Goal: Task Accomplishment & Management: Complete application form

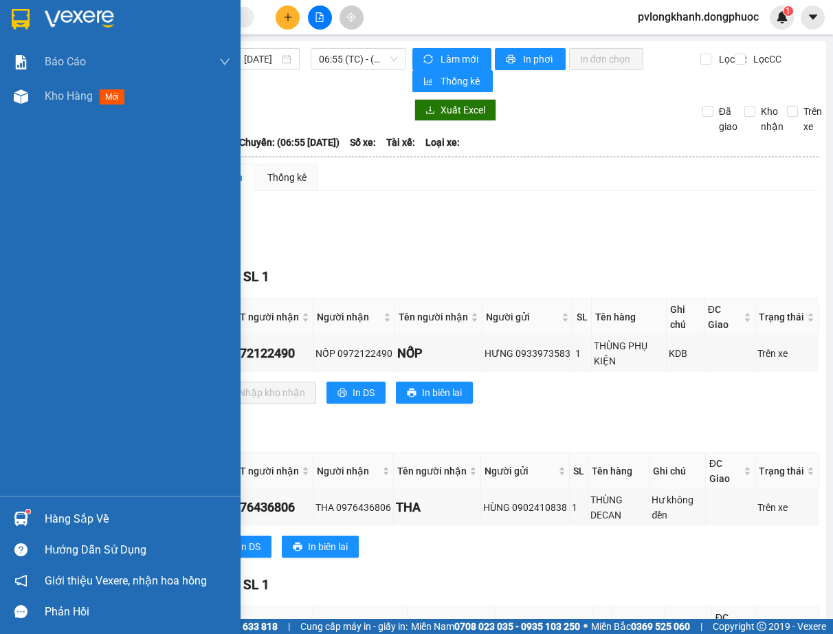
click at [104, 525] on div "Hàng sắp về" at bounding box center [138, 519] width 186 height 21
click at [104, 525] on div "Báo cáo Mẫu 1: Báo cáo dòng tiền Mẫu 1: Báo cáo dòng tiền theo nhân viên Mẫu 1:…" at bounding box center [120, 317] width 241 height 634
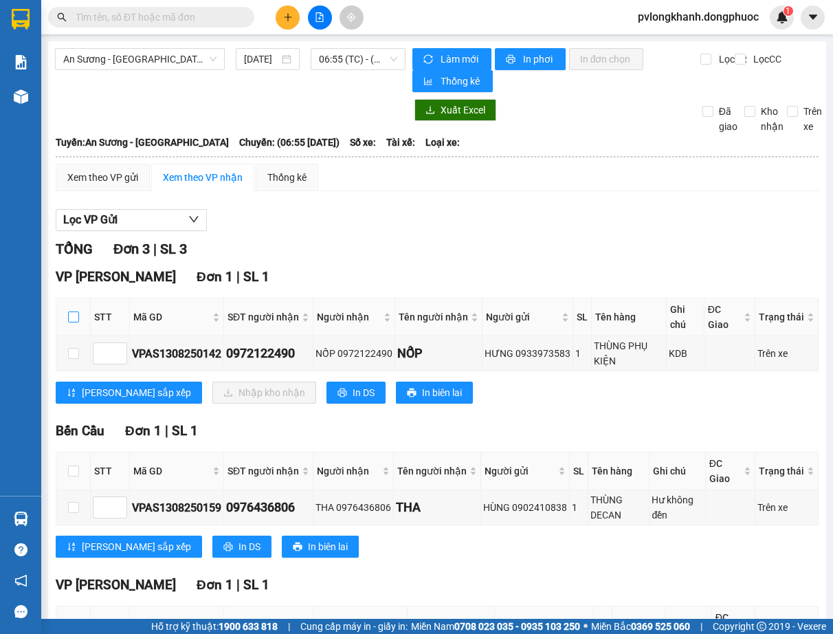
click at [71, 322] on input "checkbox" at bounding box center [73, 316] width 11 height 11
checkbox input "true"
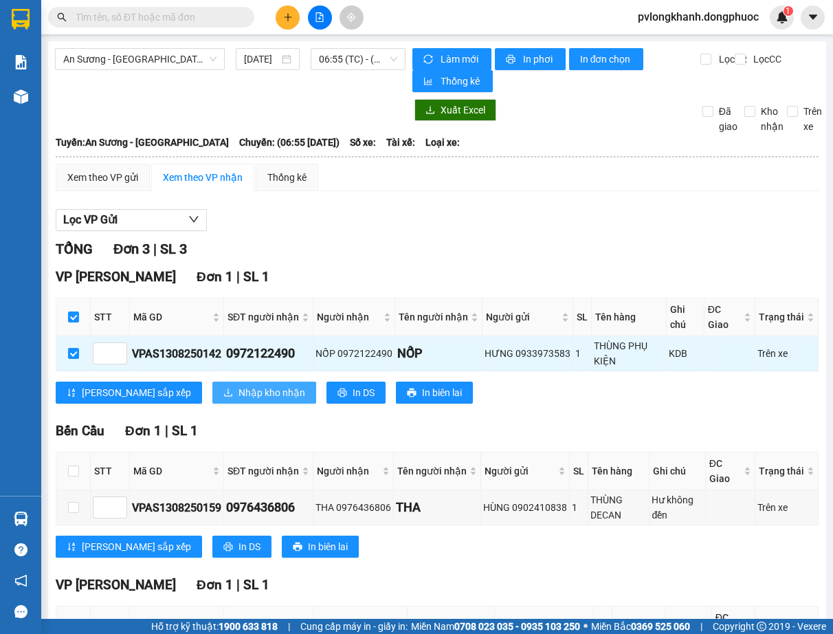
click at [239, 395] on span "Nhập kho nhận" at bounding box center [272, 392] width 67 height 15
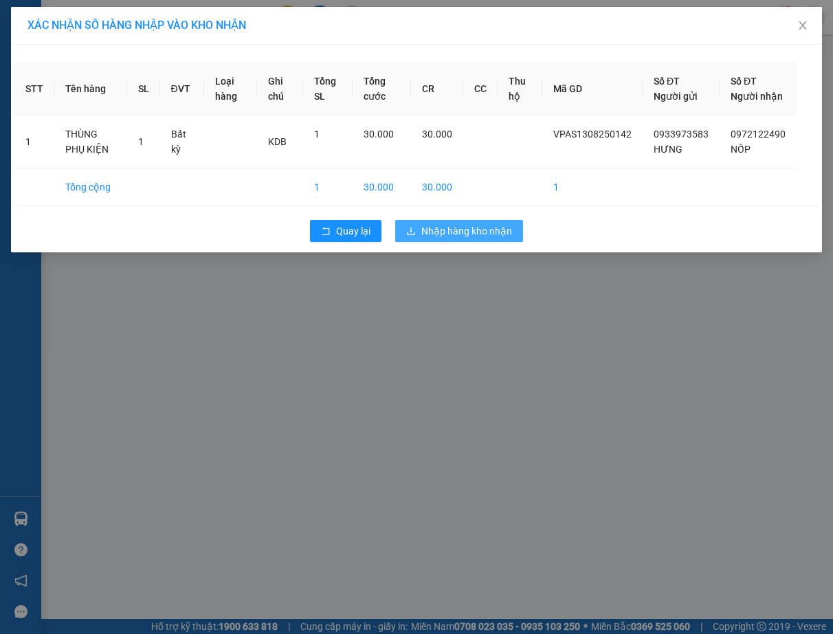
click at [448, 239] on span "Nhập hàng kho nhận" at bounding box center [466, 230] width 91 height 15
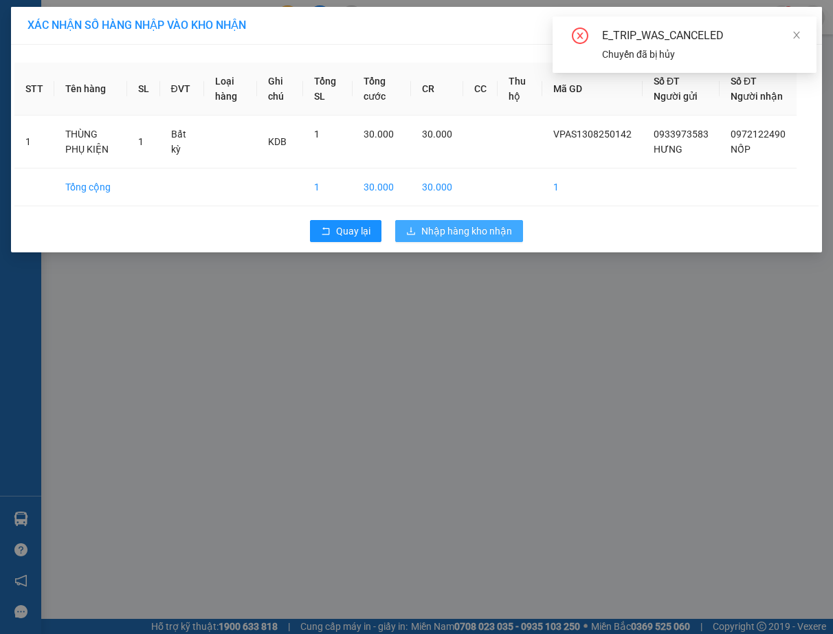
click at [467, 239] on span "Nhập hàng kho nhận" at bounding box center [466, 230] width 91 height 15
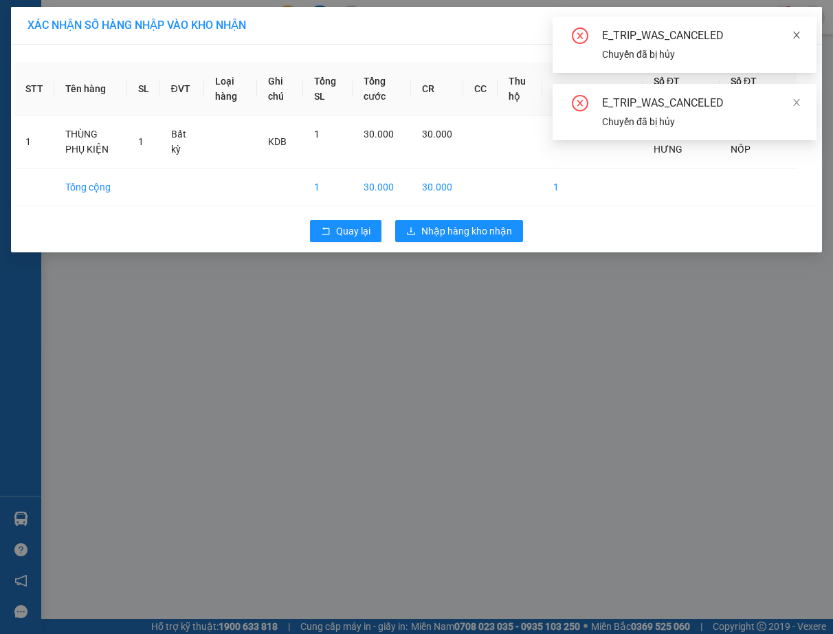
click at [800, 38] on icon "close" at bounding box center [796, 35] width 7 height 7
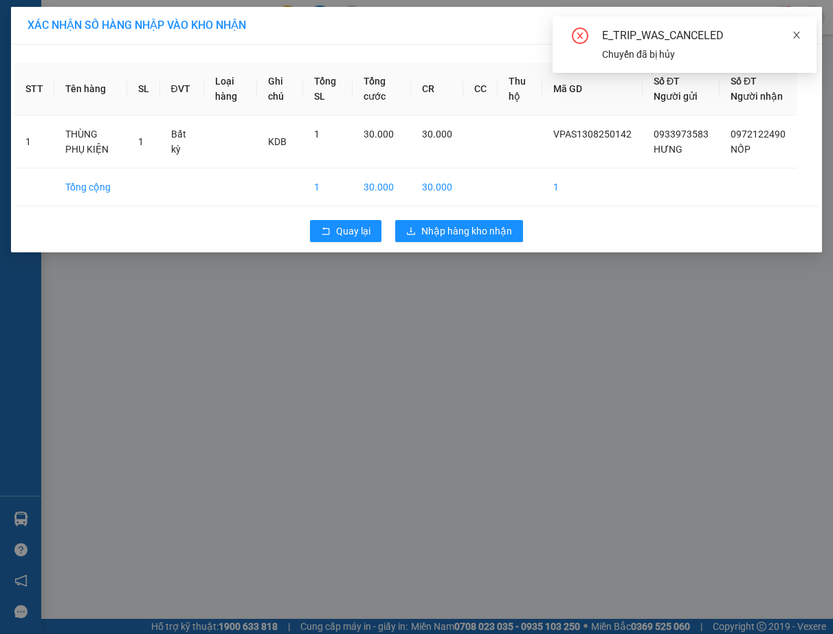
click at [800, 34] on icon "close" at bounding box center [797, 35] width 10 height 10
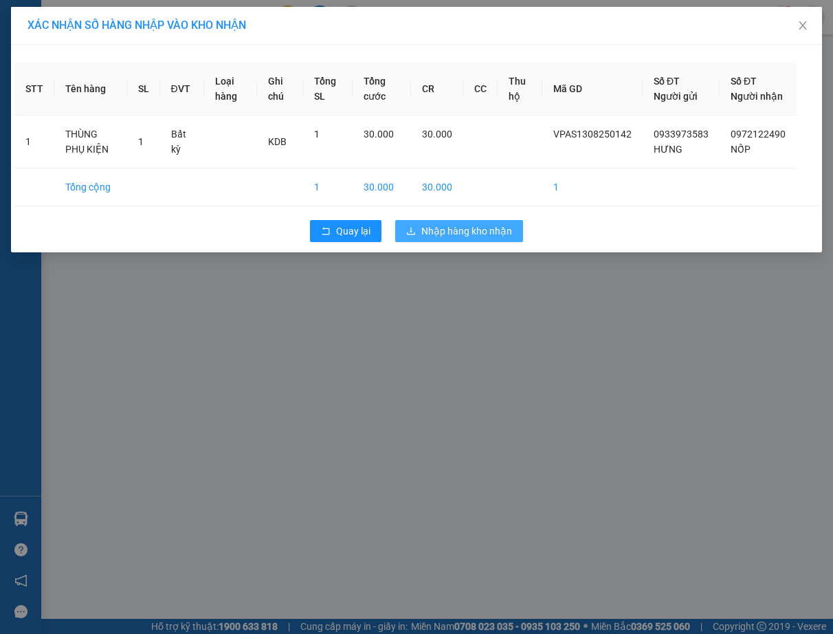
click at [492, 236] on button "Nhập hàng kho nhận" at bounding box center [459, 231] width 128 height 22
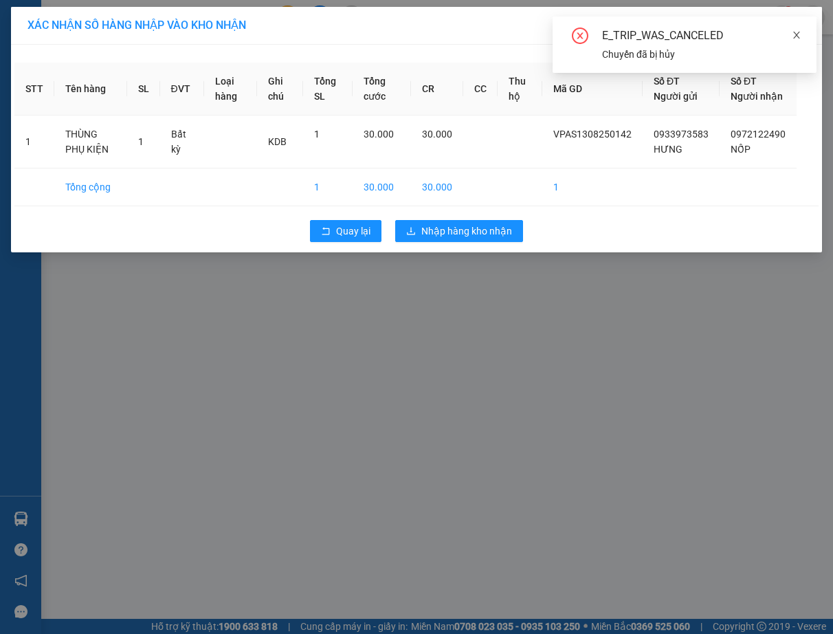
click at [797, 32] on icon "close" at bounding box center [797, 35] width 10 height 10
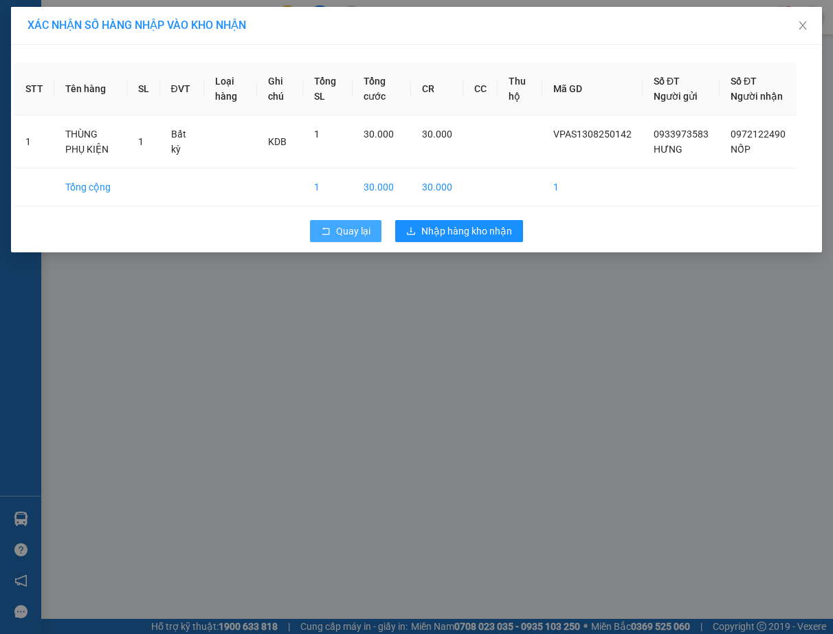
click at [353, 239] on span "Quay lại" at bounding box center [353, 230] width 34 height 15
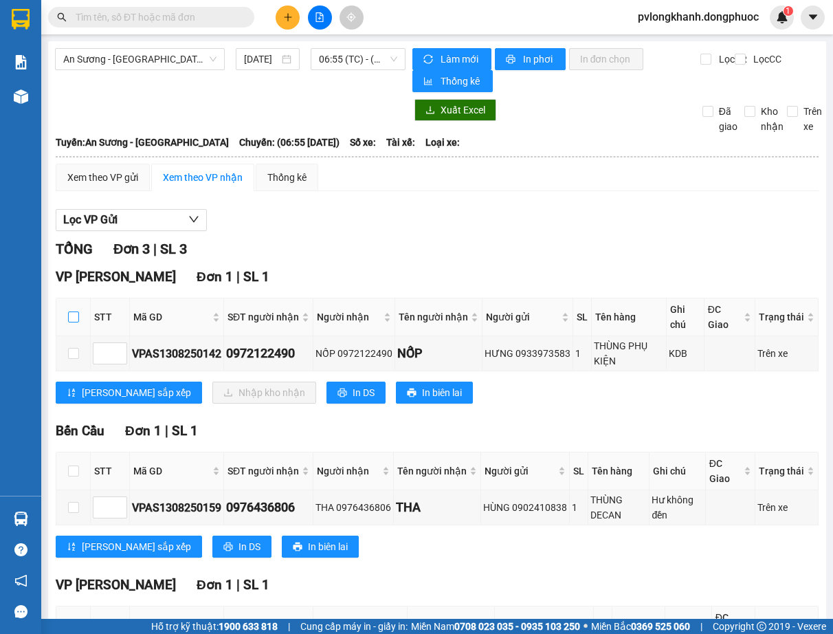
click at [68, 316] on input "checkbox" at bounding box center [73, 316] width 11 height 11
checkbox input "true"
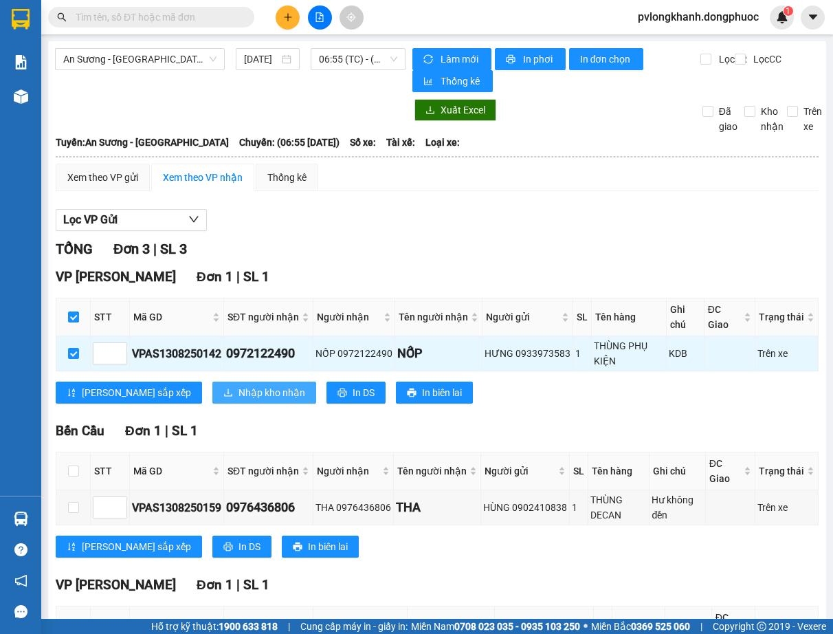
click at [212, 383] on button "Nhập kho nhận" at bounding box center [264, 393] width 104 height 22
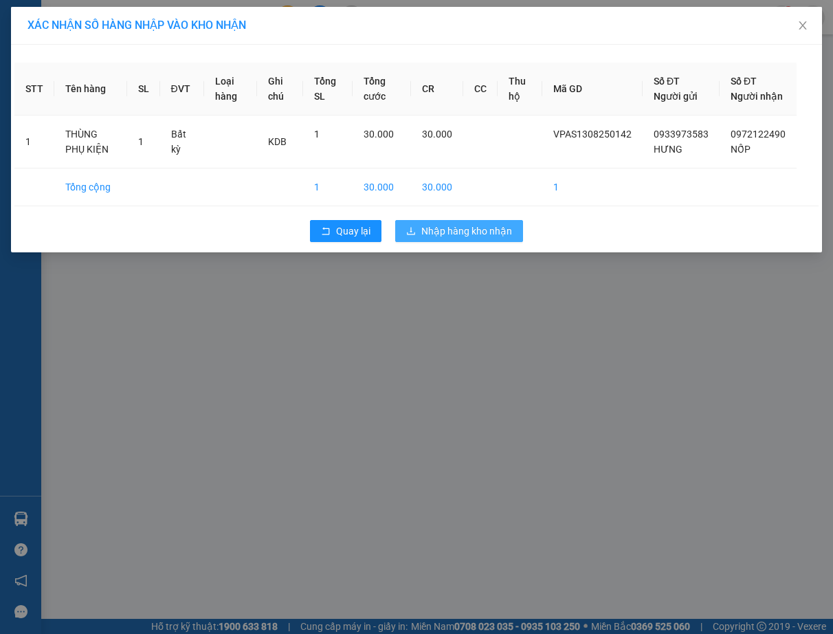
click at [471, 239] on span "Nhập hàng kho nhận" at bounding box center [466, 230] width 91 height 15
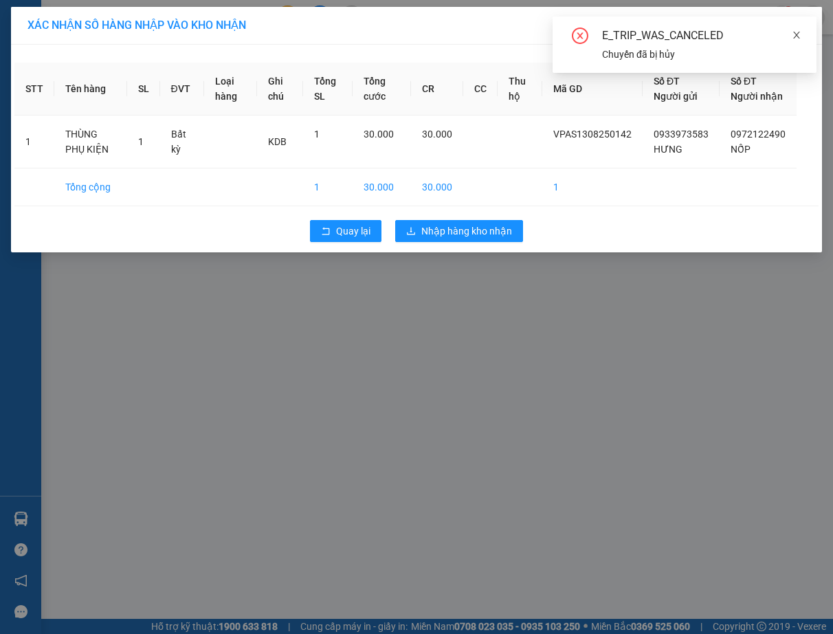
click at [795, 36] on icon "close" at bounding box center [796, 35] width 7 height 7
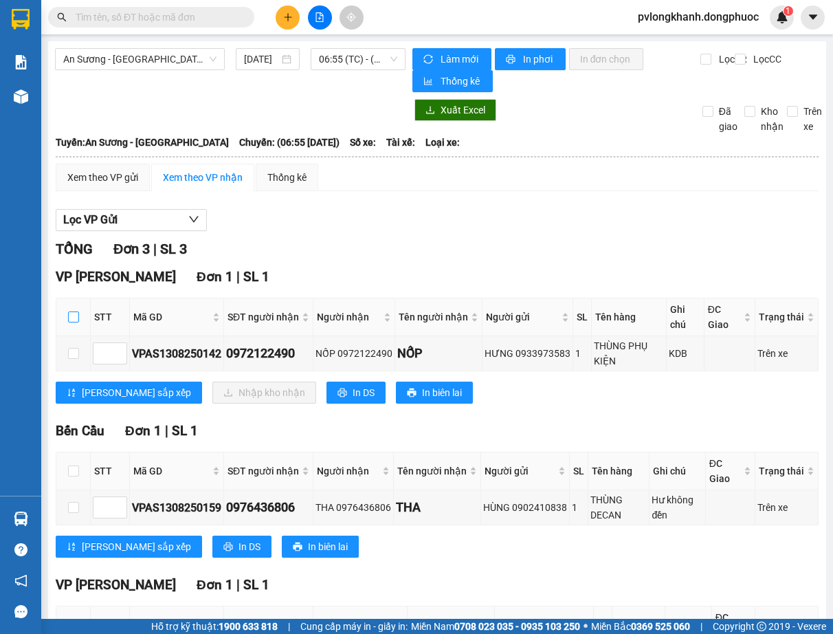
click at [73, 315] on input "checkbox" at bounding box center [73, 316] width 11 height 11
checkbox input "true"
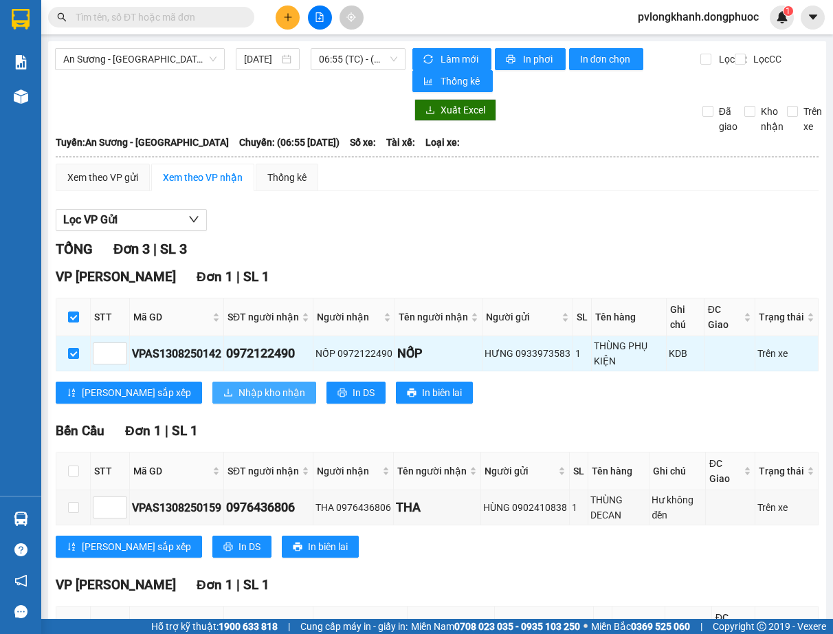
click at [239, 389] on span "Nhập kho nhận" at bounding box center [272, 392] width 67 height 15
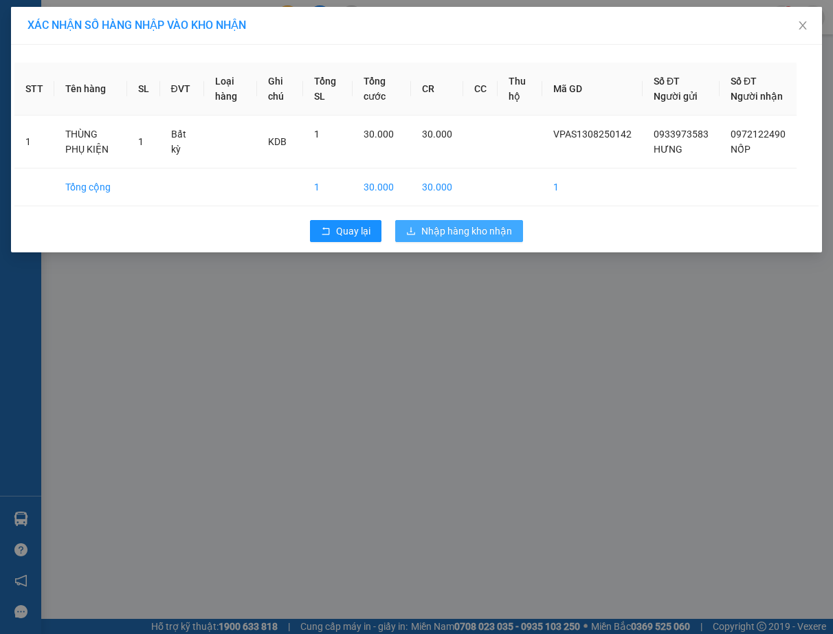
click at [456, 239] on span "Nhập hàng kho nhận" at bounding box center [466, 230] width 91 height 15
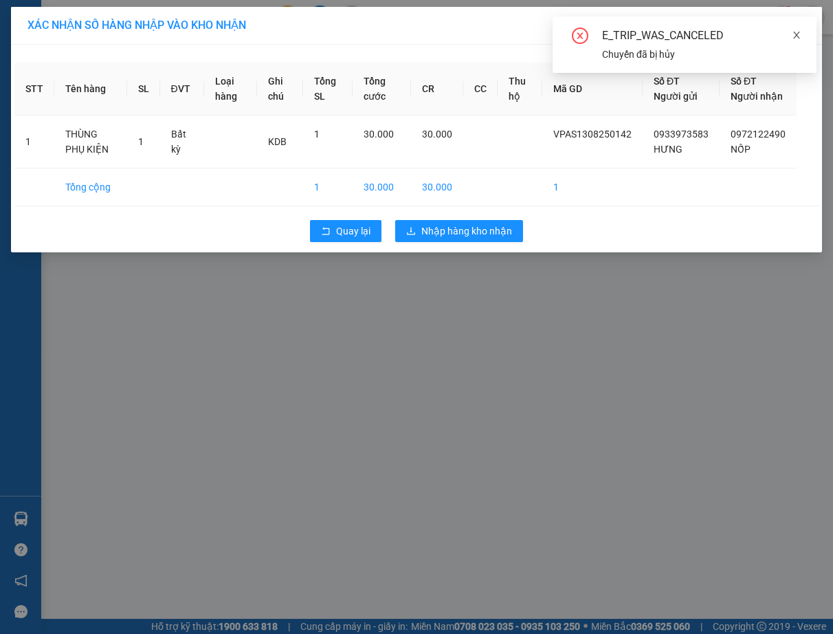
click at [797, 39] on icon "close" at bounding box center [797, 35] width 10 height 10
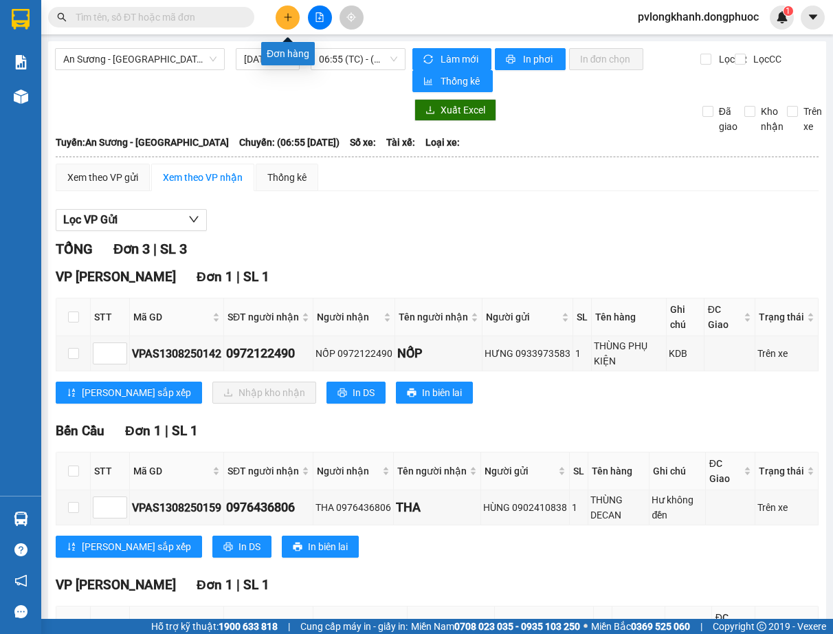
click at [291, 14] on icon "plus" at bounding box center [288, 17] width 10 height 10
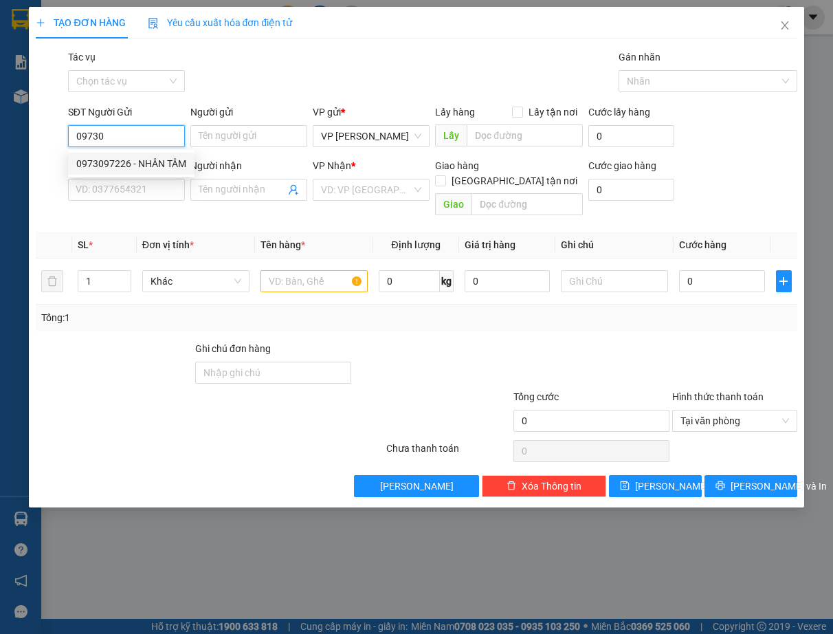
click at [170, 164] on div "0973097226 - NHÂN TÂM" at bounding box center [131, 163] width 110 height 15
type input "0973097226"
type input "NHÂN TÂM"
type input "0905776368"
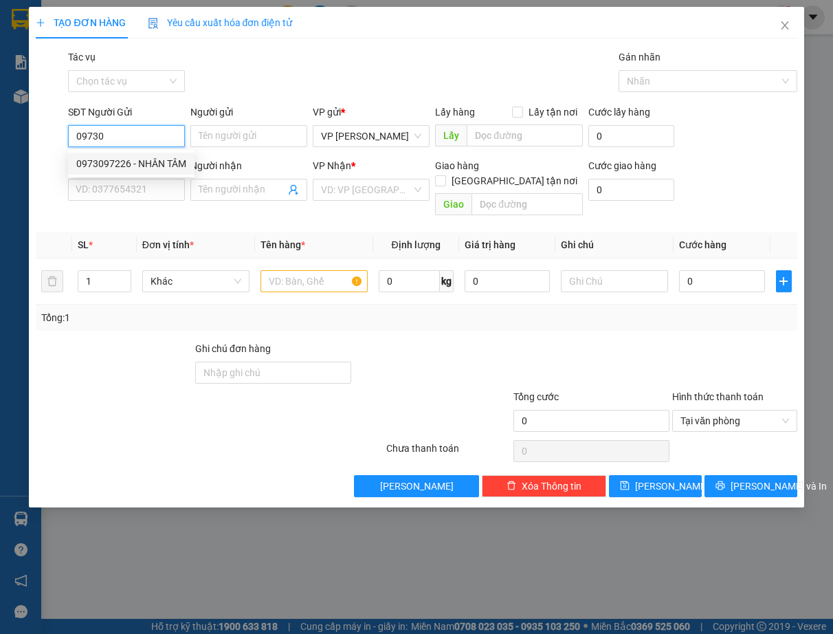
type input "LAB BAMBOO"
type input "Kdb"
type input "25.000"
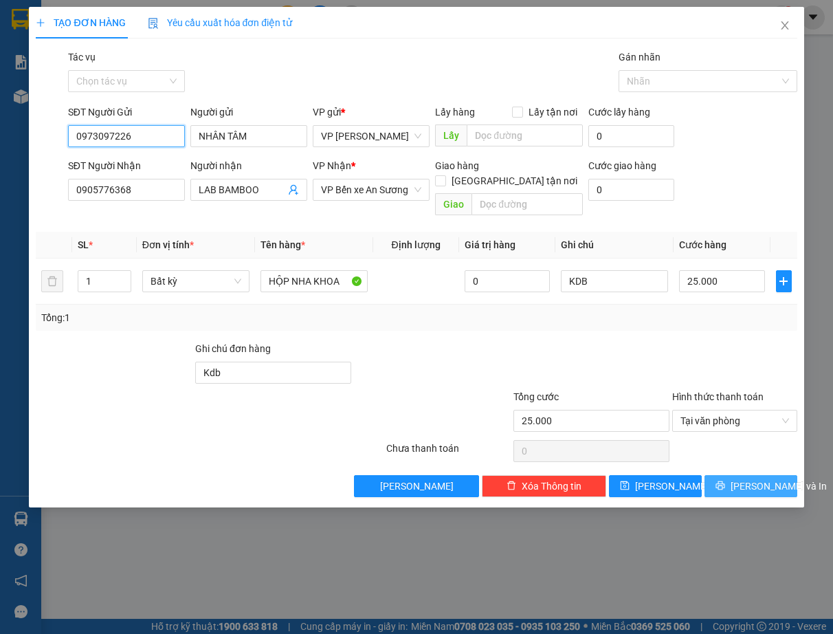
type input "0973097226"
click at [761, 478] on span "[PERSON_NAME] và In" at bounding box center [779, 485] width 96 height 15
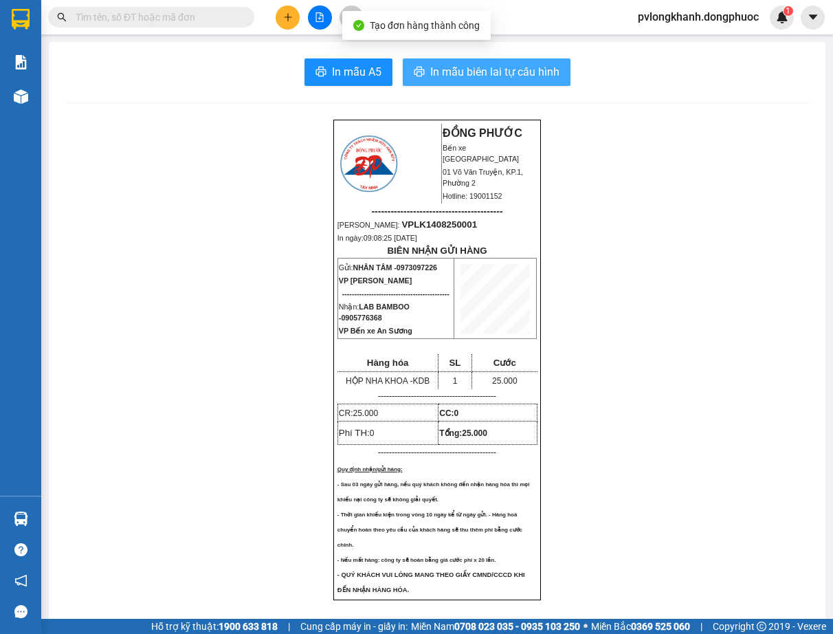
click at [498, 73] on span "In mẫu biên lai tự cấu hình" at bounding box center [494, 71] width 129 height 17
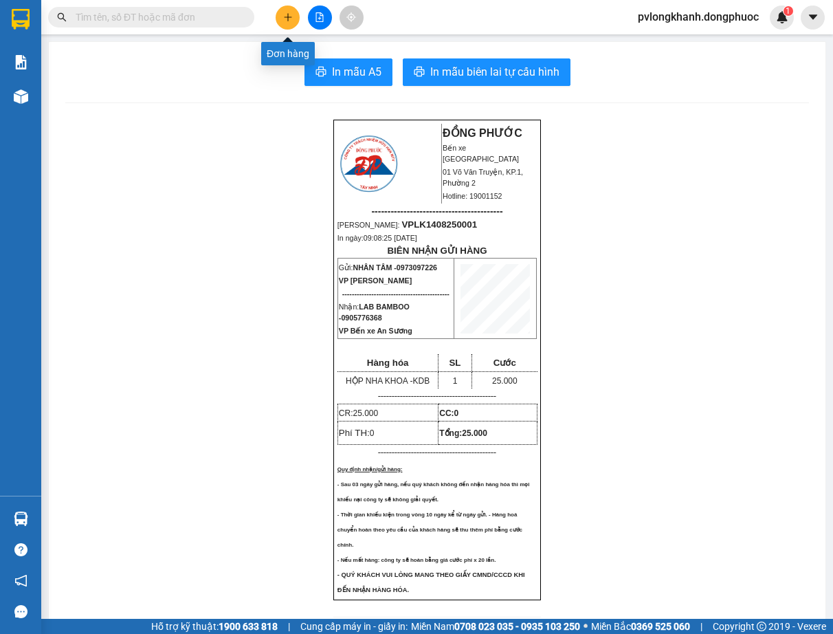
click at [291, 18] on icon "plus" at bounding box center [288, 17] width 10 height 10
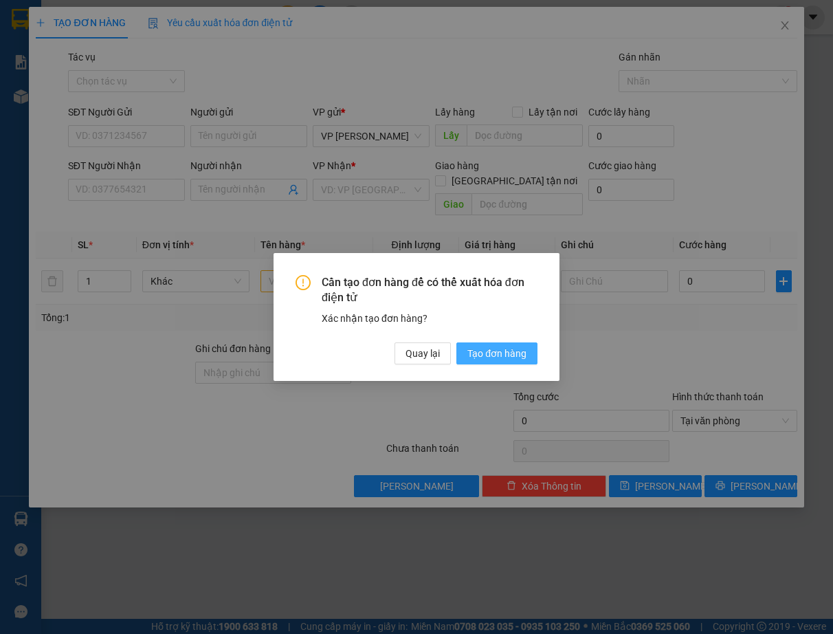
click at [476, 348] on span "Tạo đơn hàng" at bounding box center [496, 353] width 59 height 15
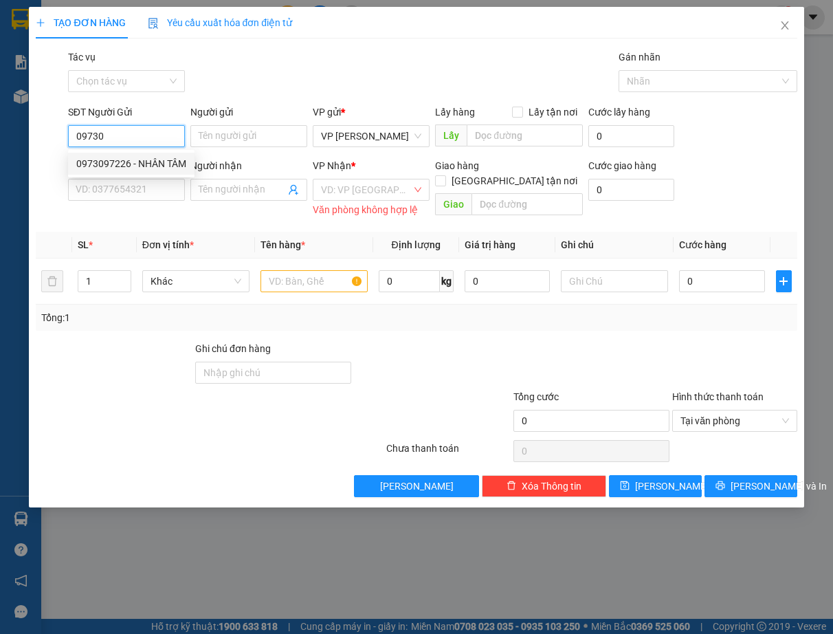
click at [152, 163] on div "0973097226 - NHÂN TÂM" at bounding box center [131, 163] width 110 height 15
type input "0973097226"
type input "NHÂN TÂM"
type input "0905776368"
type input "LAB BAMBOO"
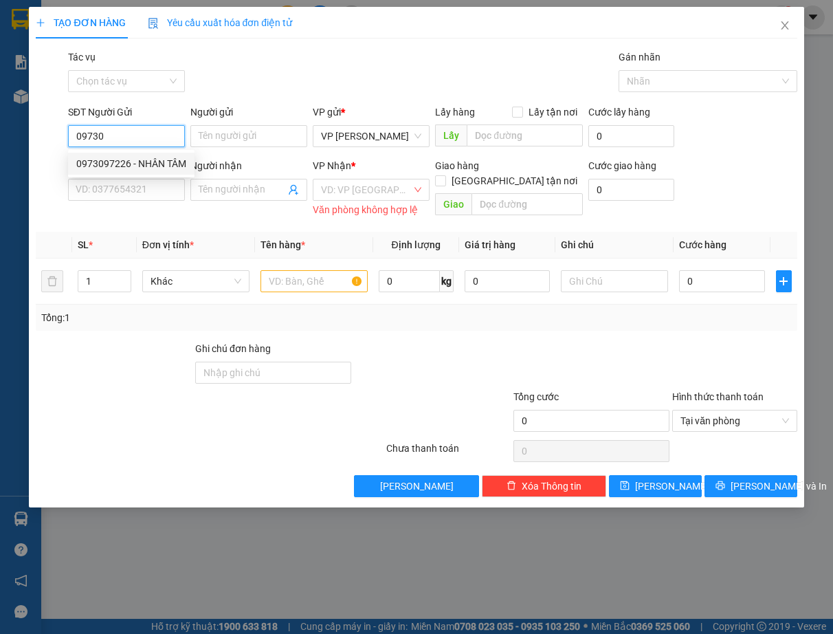
type input "Kdb"
type input "25.000"
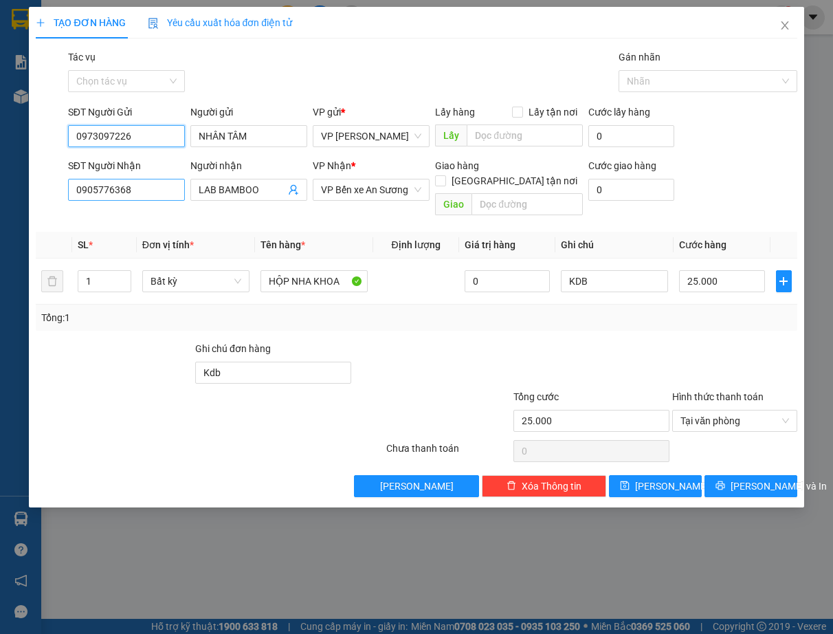
type input "0973097226"
click at [153, 187] on input "0905776368" at bounding box center [126, 190] width 117 height 22
type input "0"
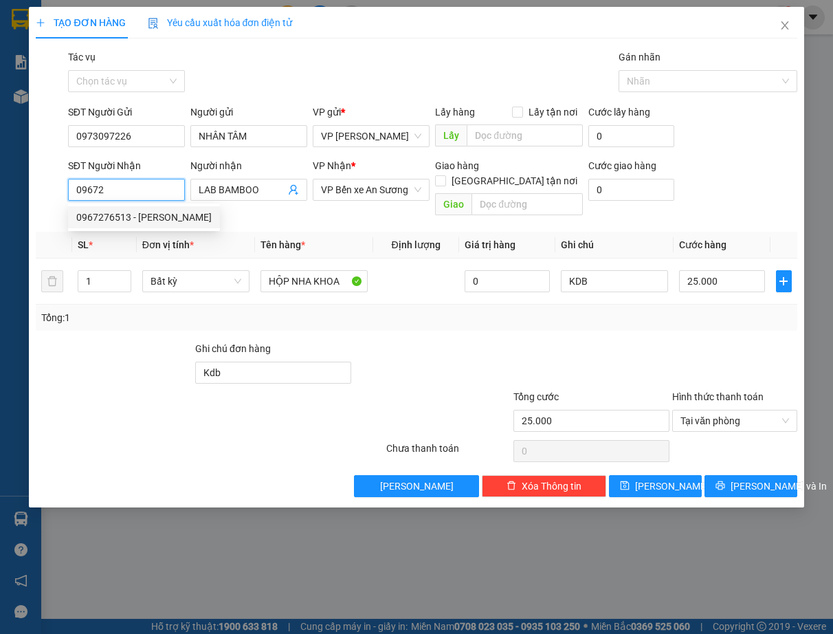
click at [133, 217] on div "0967276513 - [PERSON_NAME]" at bounding box center [143, 217] width 135 height 15
type input "0967276513"
type input "[PERSON_NAME]"
type input "30.000"
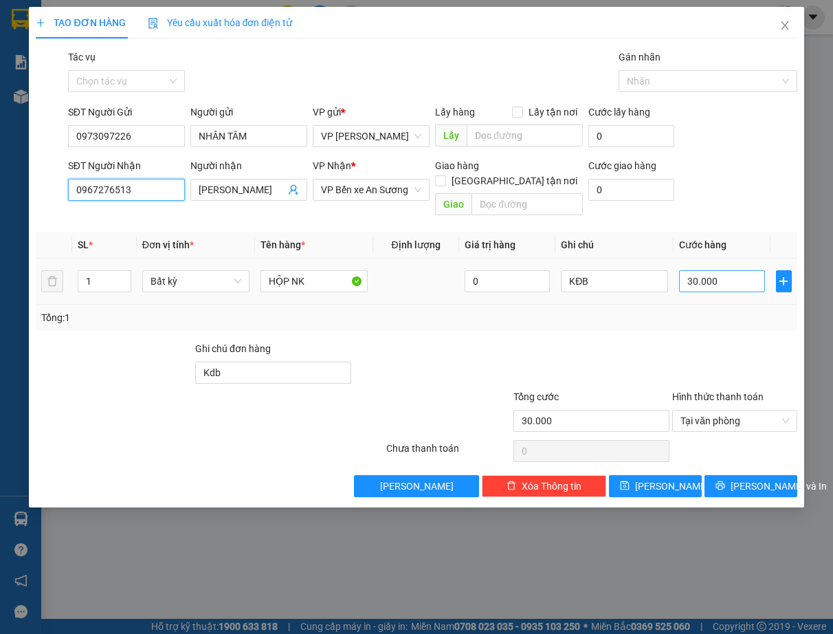
type input "0967276513"
click at [739, 270] on input "30.000" at bounding box center [722, 281] width 86 height 22
type input "0"
type input "2"
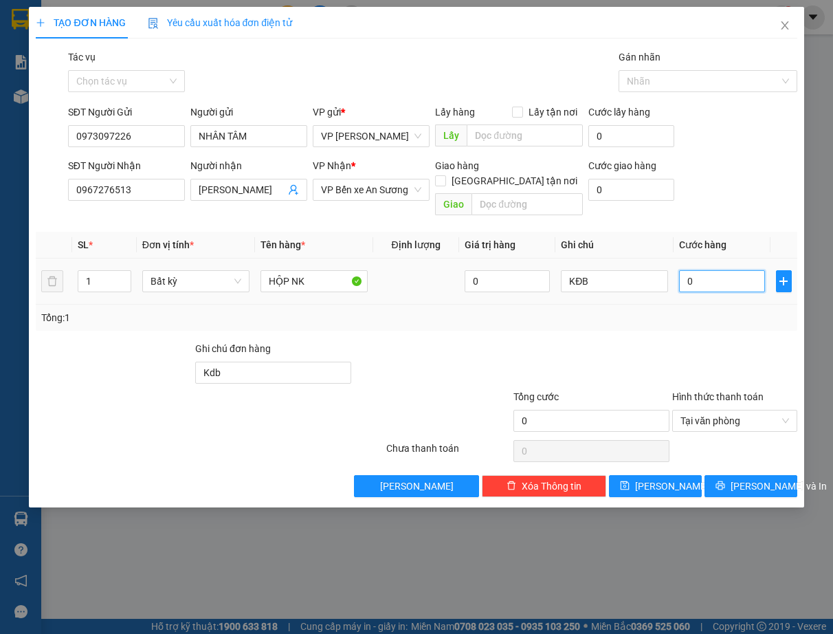
type input "02"
type input "25"
type input "025"
type input "25.000"
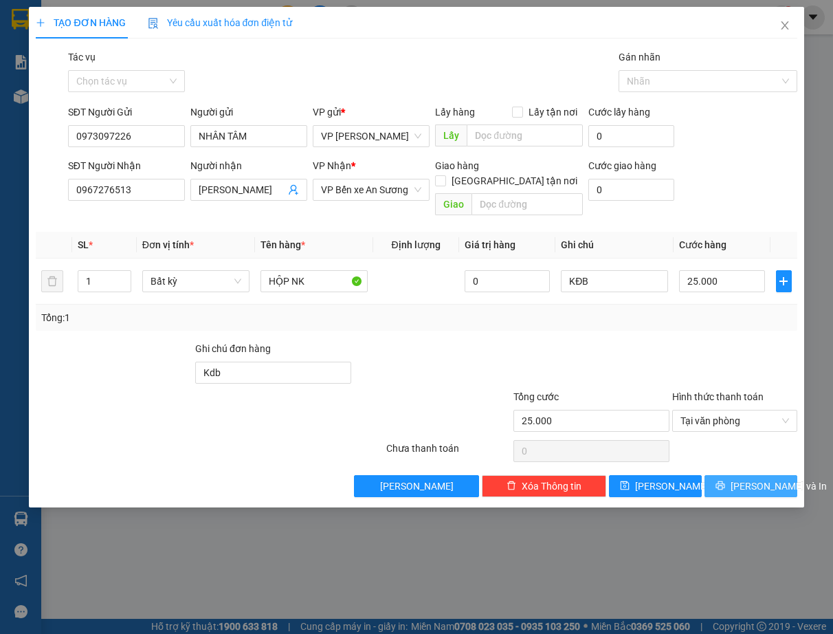
click at [734, 475] on button "[PERSON_NAME] và In" at bounding box center [751, 486] width 93 height 22
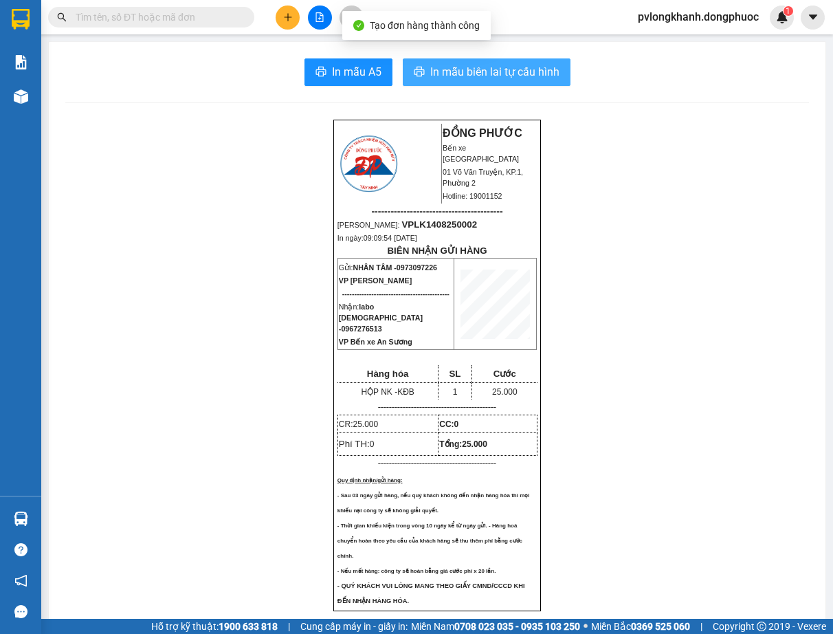
click at [505, 67] on span "In mẫu biên lai tự cấu hình" at bounding box center [494, 71] width 129 height 17
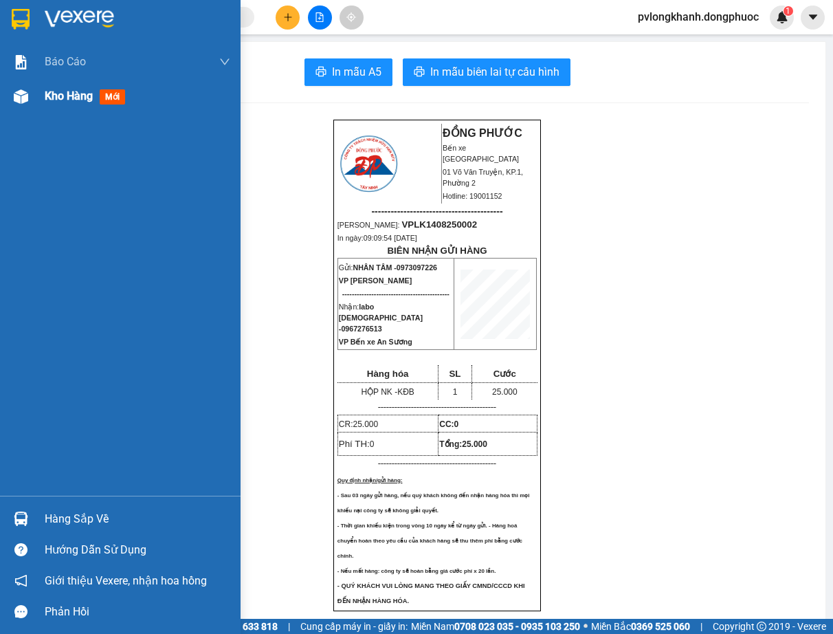
click at [70, 93] on span "Kho hàng" at bounding box center [69, 95] width 48 height 13
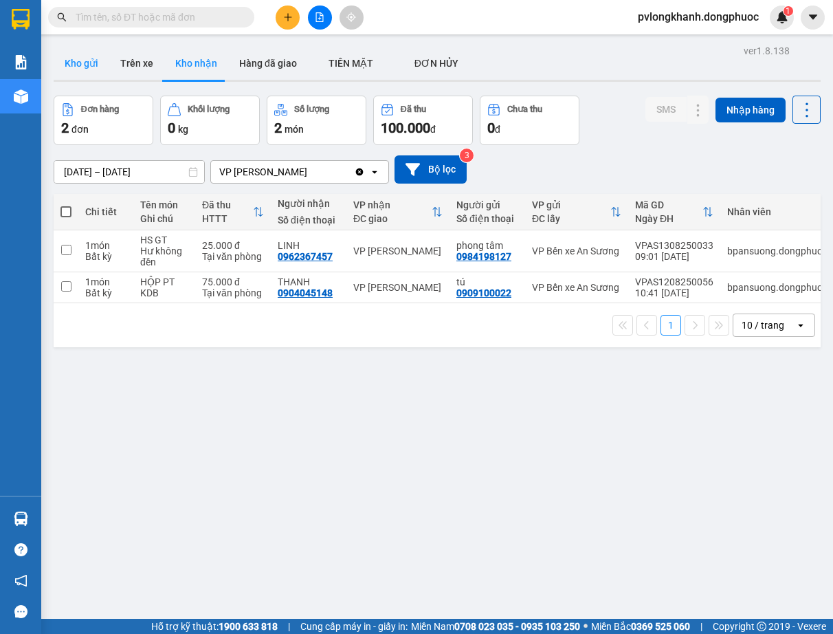
click at [84, 64] on button "Kho gửi" at bounding box center [82, 63] width 56 height 33
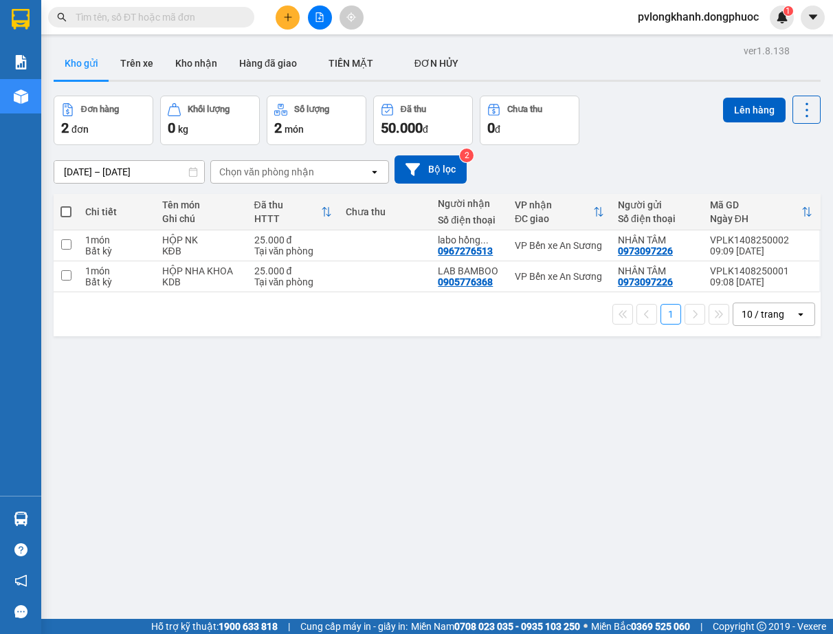
click at [73, 204] on th at bounding box center [66, 212] width 25 height 36
click at [67, 206] on span at bounding box center [65, 211] width 11 height 11
click at [66, 205] on input "checkbox" at bounding box center [66, 205] width 0 height 0
checkbox input "true"
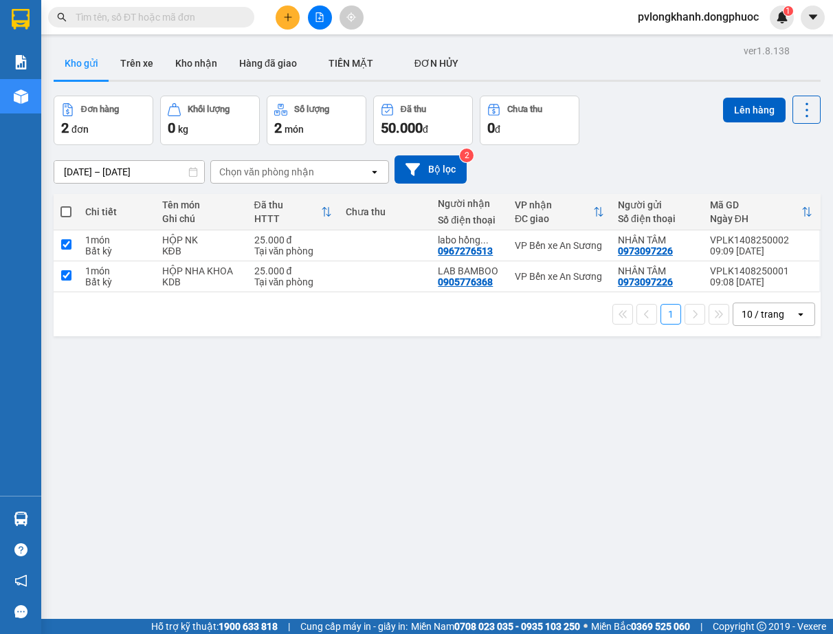
click at [67, 206] on span at bounding box center [65, 211] width 11 height 11
click at [66, 205] on input "checkbox" at bounding box center [66, 205] width 0 height 0
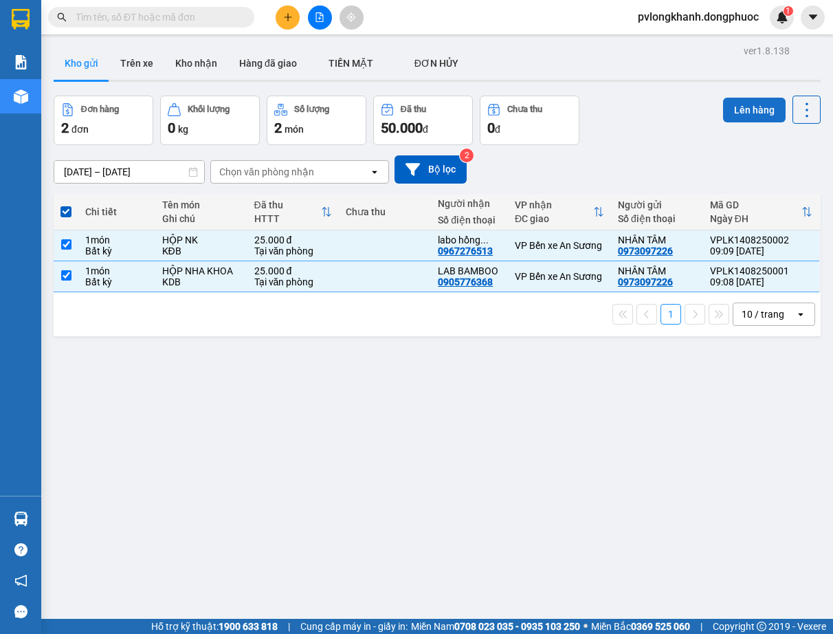
click at [756, 107] on button "Lên hàng" at bounding box center [754, 110] width 63 height 25
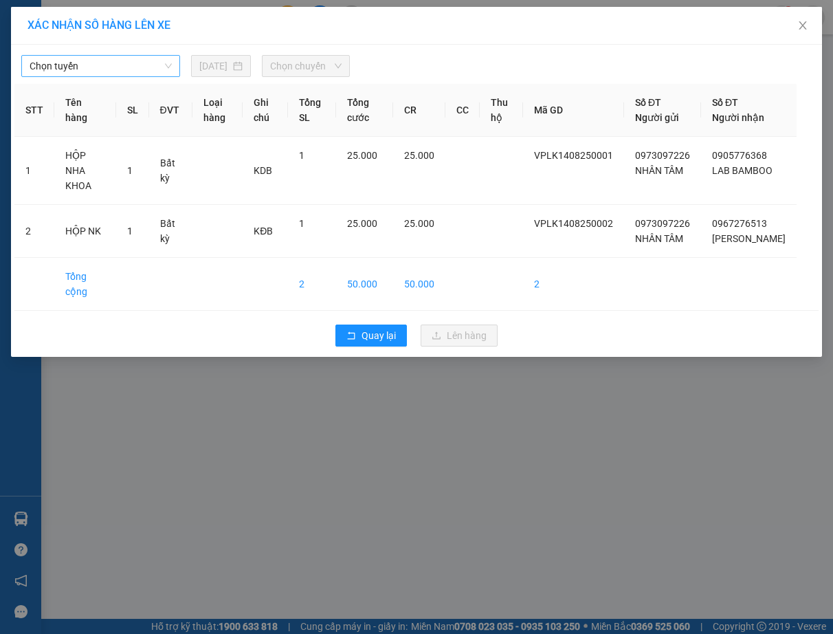
click at [153, 68] on span "Chọn tuyến" at bounding box center [101, 66] width 142 height 21
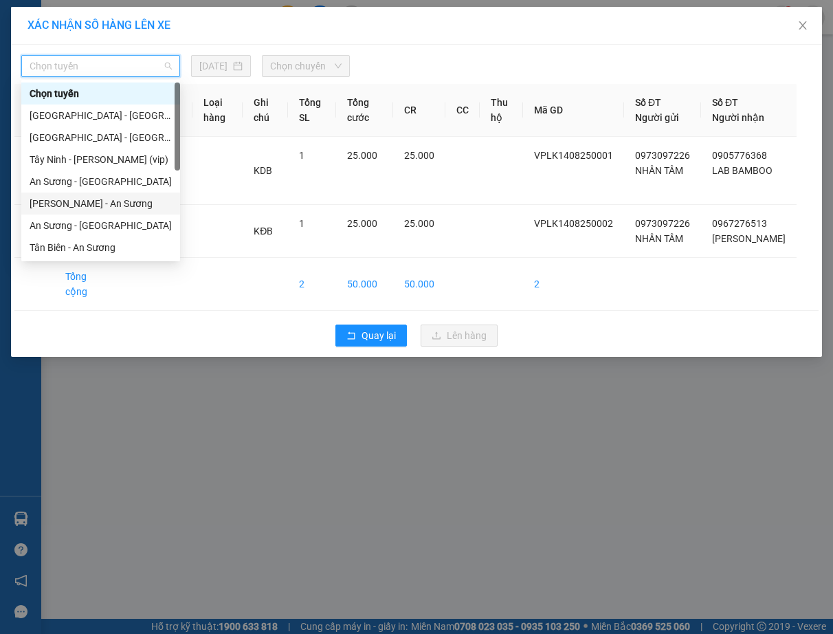
click at [117, 201] on div "[PERSON_NAME] - An Sương" at bounding box center [101, 203] width 142 height 15
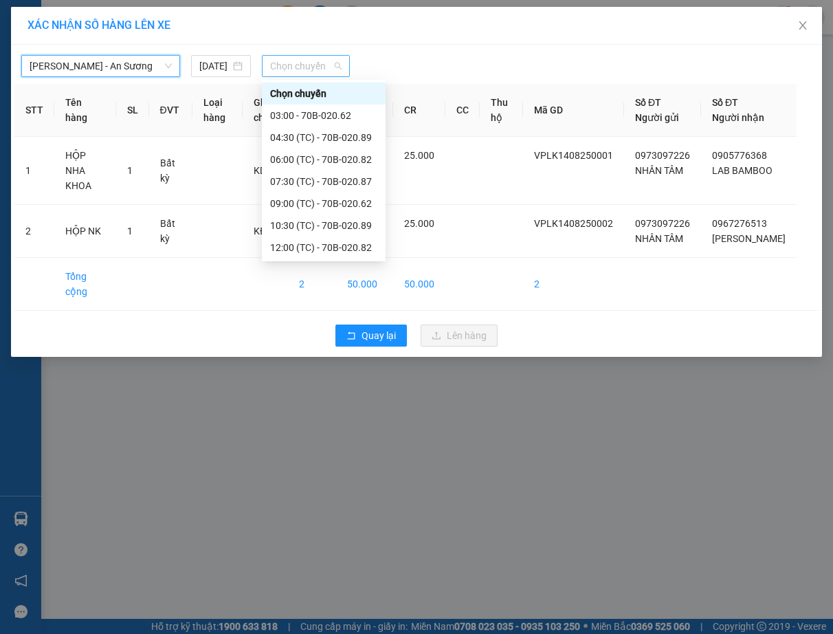
click at [305, 66] on span "Chọn chuyến" at bounding box center [305, 66] width 71 height 21
click at [346, 199] on div "09:00 (TC) - 70B-020.62" at bounding box center [323, 203] width 107 height 15
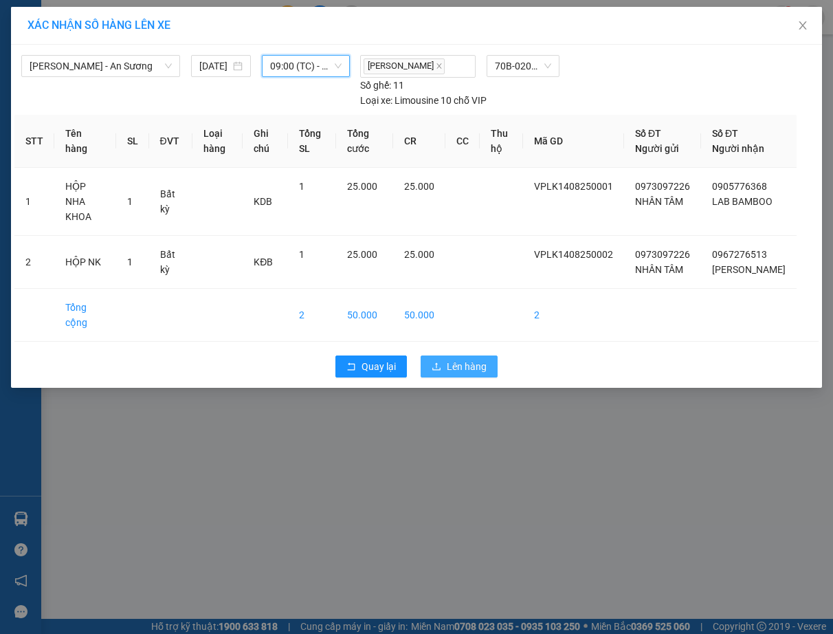
click at [472, 367] on span "Lên hàng" at bounding box center [467, 366] width 40 height 15
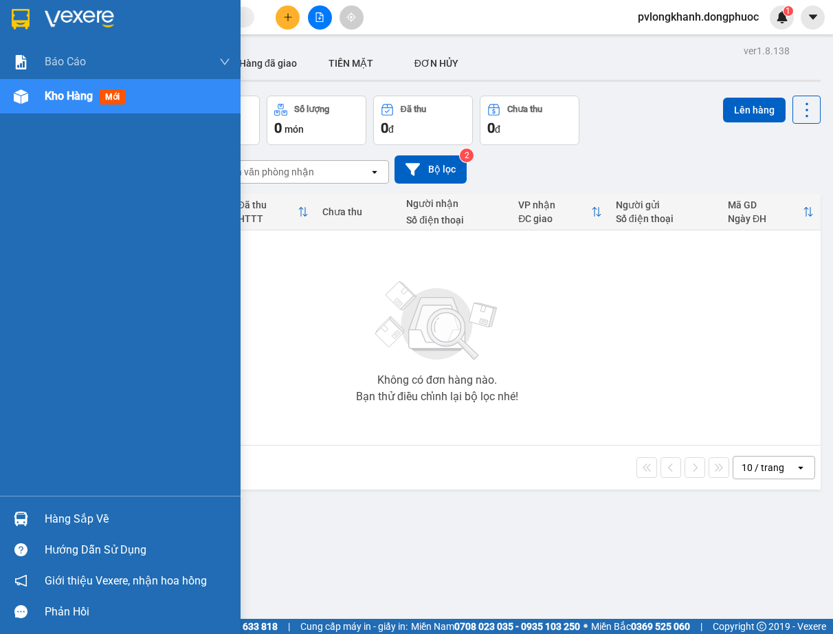
click at [85, 520] on div "Hàng sắp về" at bounding box center [138, 519] width 186 height 21
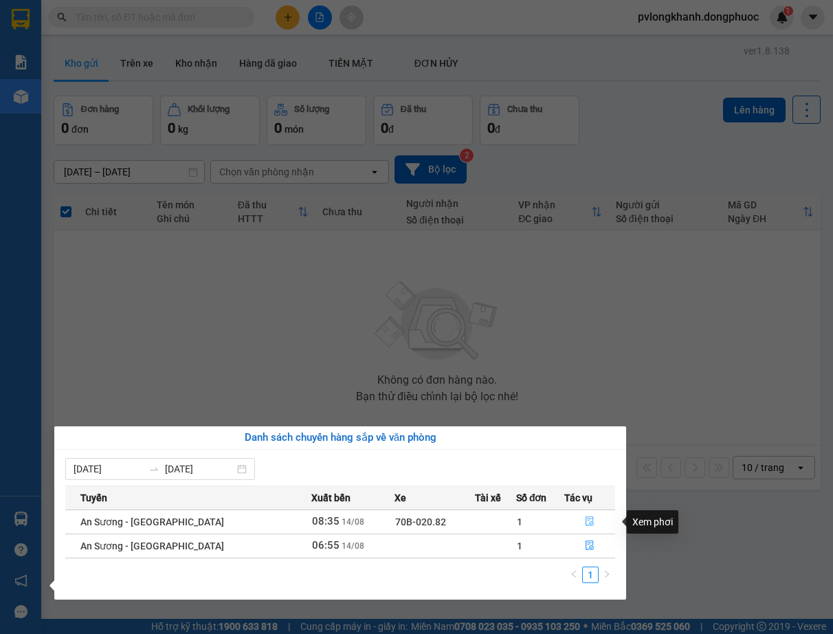
click at [585, 518] on icon "file-done" at bounding box center [590, 521] width 10 height 10
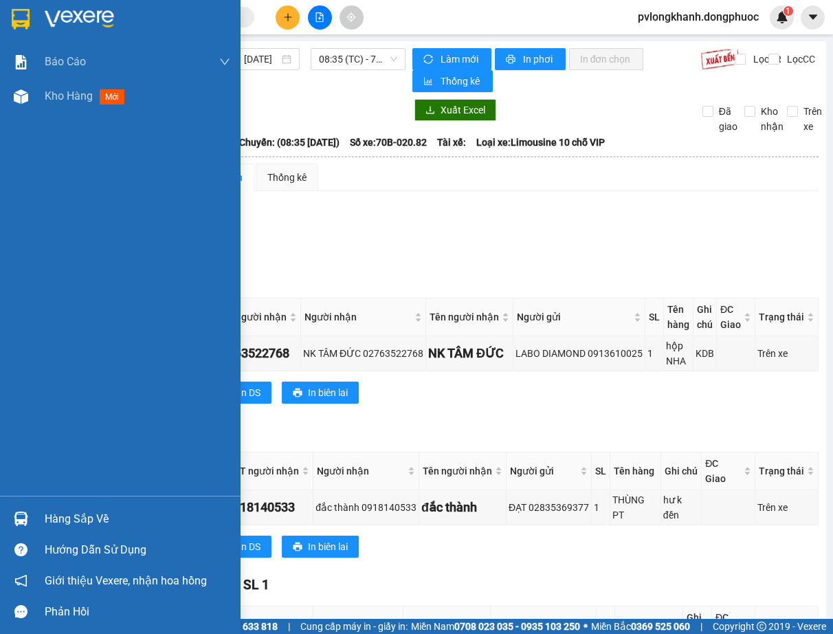
click at [72, 517] on div "Hàng sắp về" at bounding box center [138, 519] width 186 height 21
click at [72, 517] on div "Báo cáo Mẫu 1: Báo cáo dòng tiền Mẫu 1: Báo cáo dòng tiền theo nhân viên Mẫu 1:…" at bounding box center [120, 317] width 241 height 634
click at [43, 517] on div "Hàng sắp về" at bounding box center [120, 518] width 241 height 31
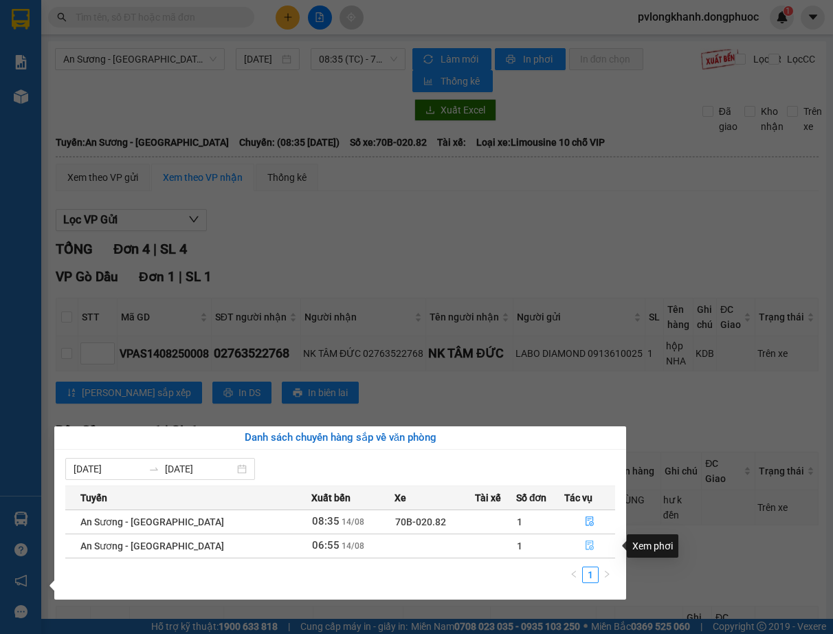
click at [586, 543] on icon "file-done" at bounding box center [590, 545] width 10 height 10
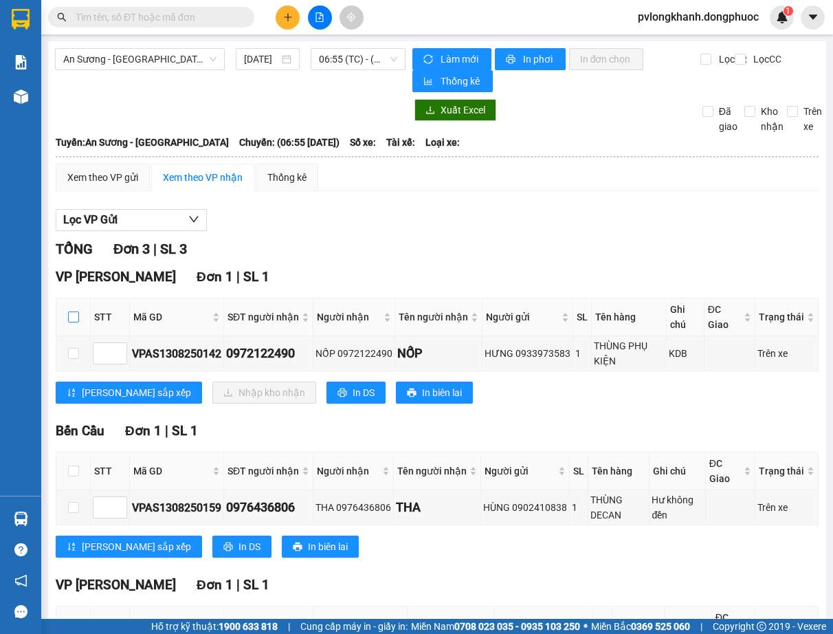
click at [75, 309] on label at bounding box center [73, 316] width 11 height 15
click at [75, 311] on input "checkbox" at bounding box center [73, 316] width 11 height 11
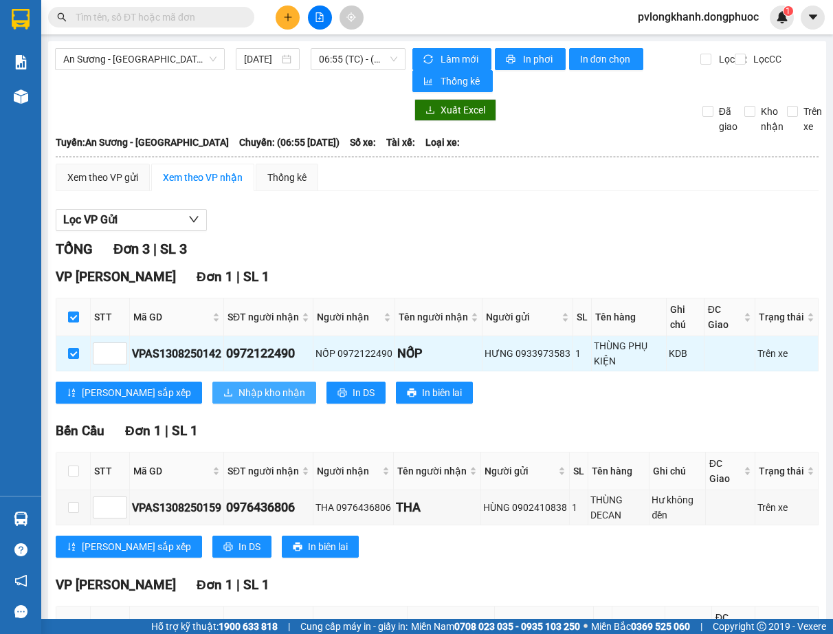
click at [212, 382] on button "Nhập kho nhận" at bounding box center [264, 393] width 104 height 22
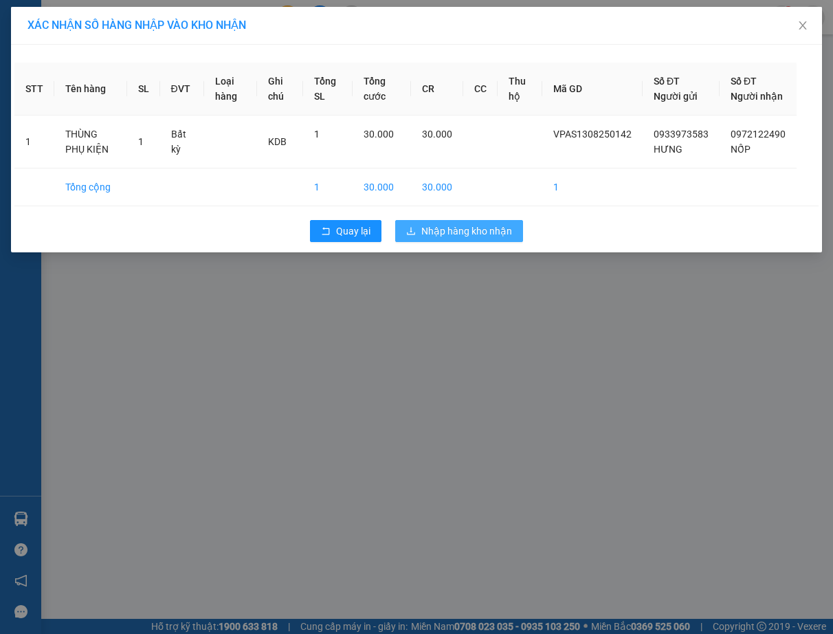
click at [427, 239] on span "Nhập hàng kho nhận" at bounding box center [466, 230] width 91 height 15
click at [363, 239] on span "Quay lại" at bounding box center [353, 230] width 34 height 15
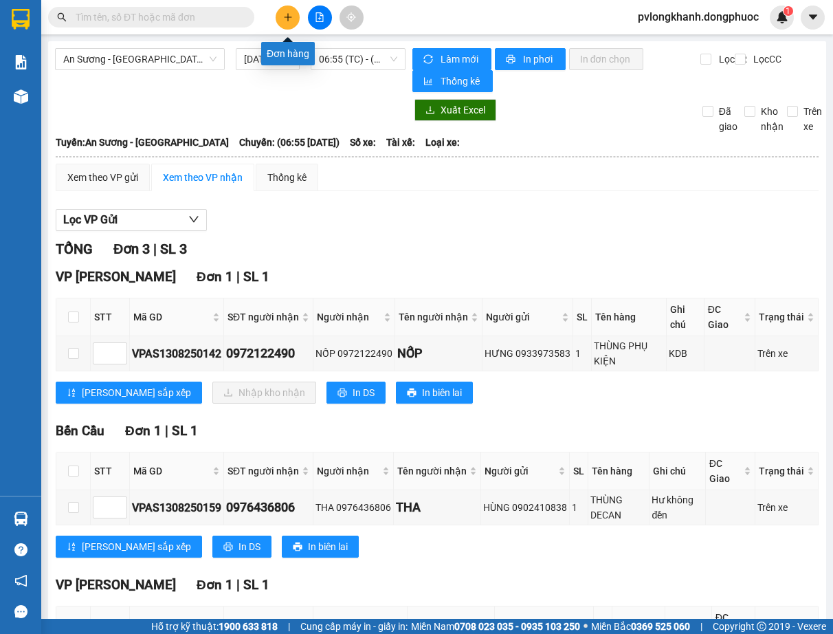
click at [285, 21] on icon "plus" at bounding box center [288, 17] width 10 height 10
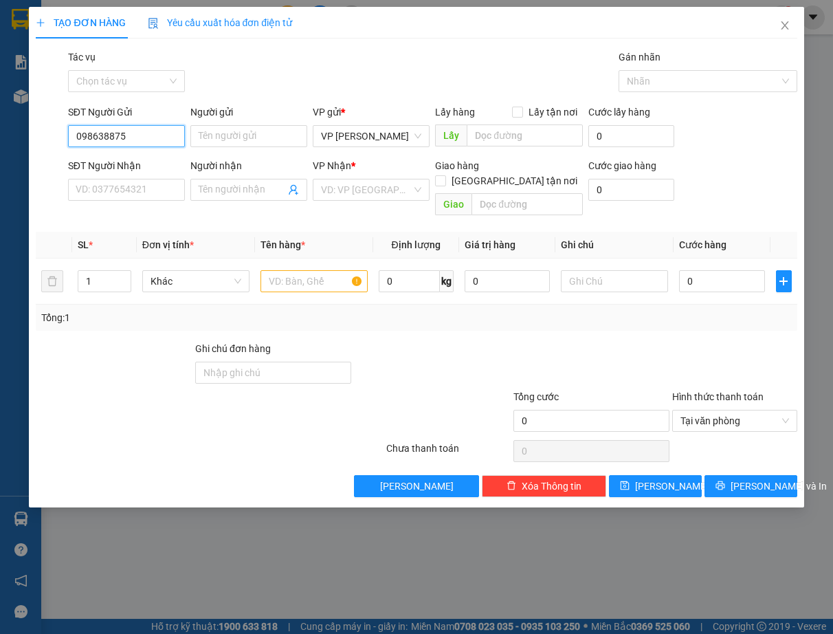
type input "0986388752"
click at [107, 163] on div "0986388752 - MINH" at bounding box center [126, 163] width 100 height 15
type input "MINH"
type input "0825123239"
type input "HUE"
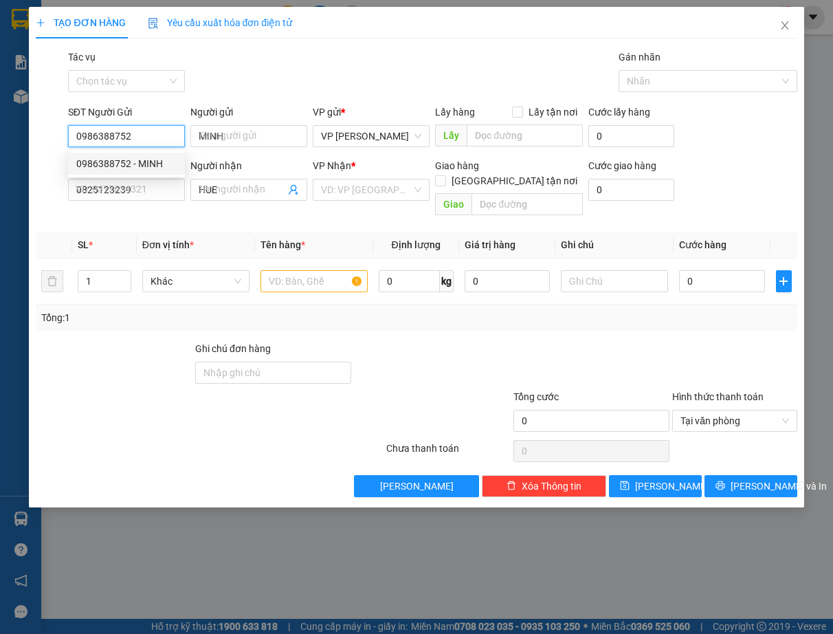
click at [107, 163] on div "0986388752 - MINH" at bounding box center [126, 163] width 100 height 15
type input "30.000"
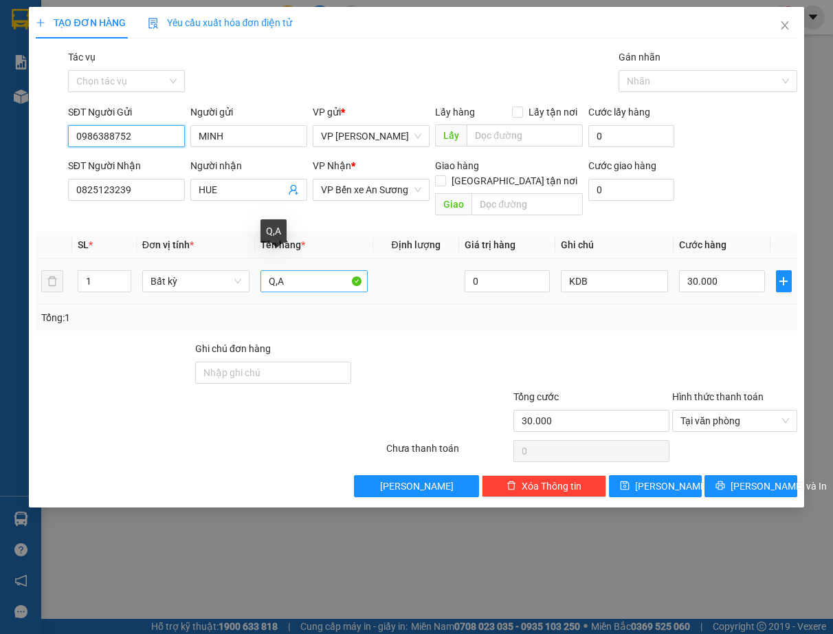
type input "0986388752"
click at [286, 270] on input "Q,A" at bounding box center [314, 281] width 107 height 22
type input "Q"
type input "mat kinh"
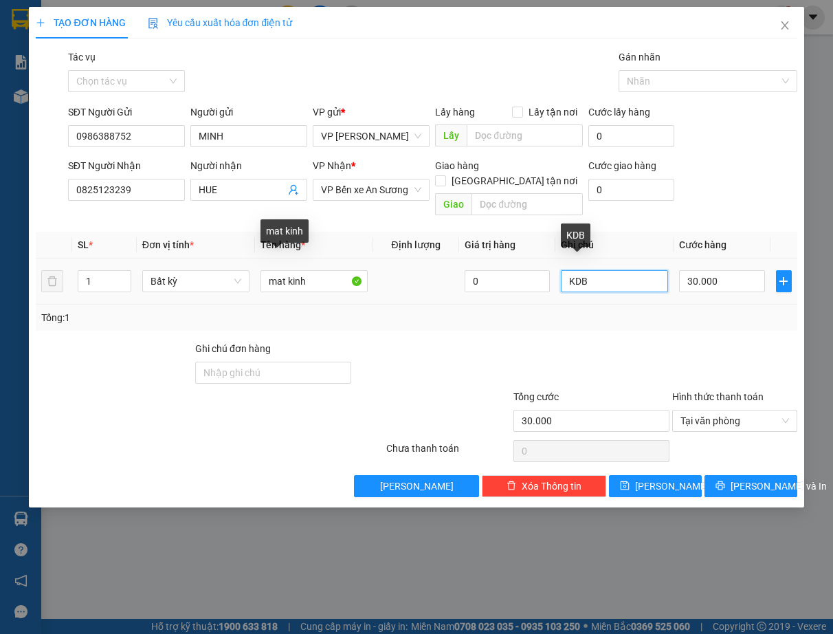
click at [630, 270] on input "KDB" at bounding box center [614, 281] width 107 height 22
click at [745, 270] on input "30.000" at bounding box center [722, 281] width 86 height 22
type input "0"
type input "2"
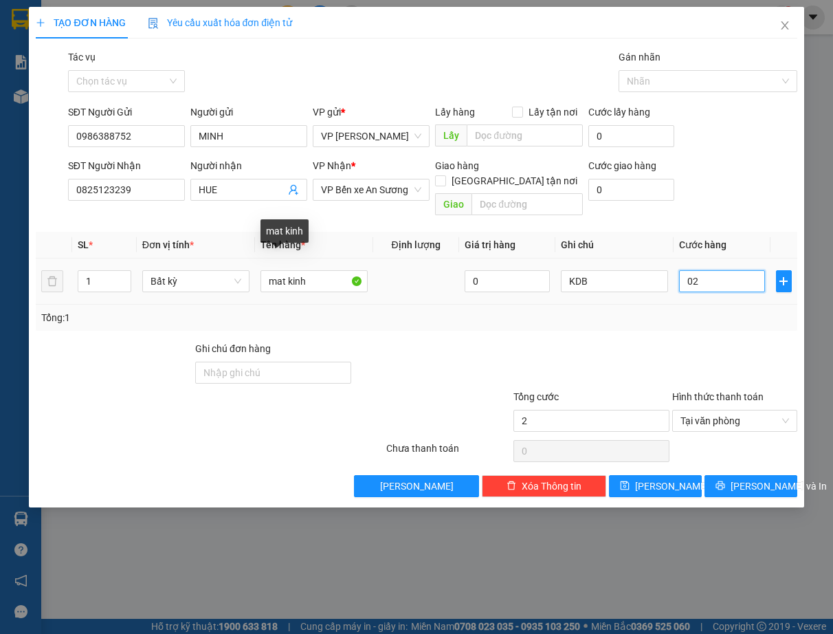
type input "025"
type input "25"
type input "025"
click at [244, 362] on input "Ghi chú đơn hàng" at bounding box center [273, 373] width 156 height 22
type input "25.000"
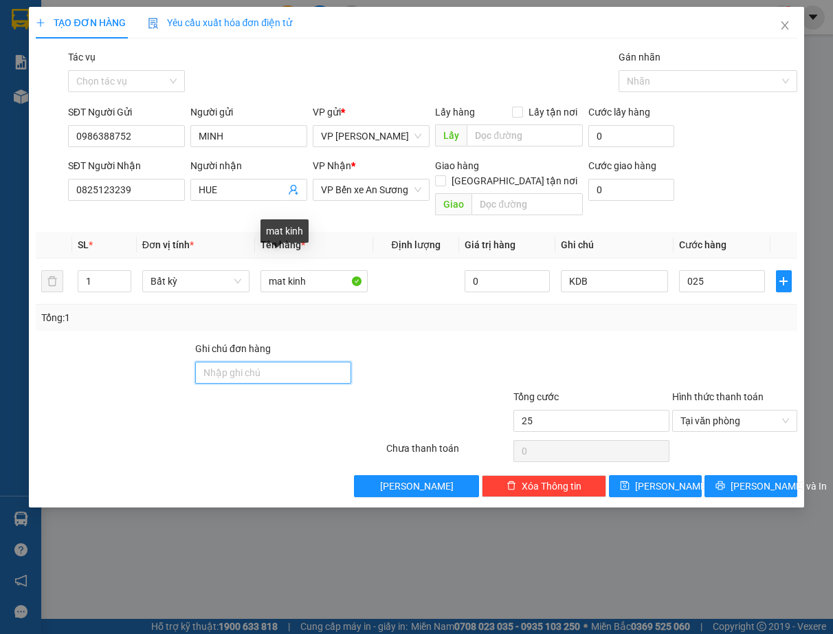
type input "25.000"
type input "KDB"
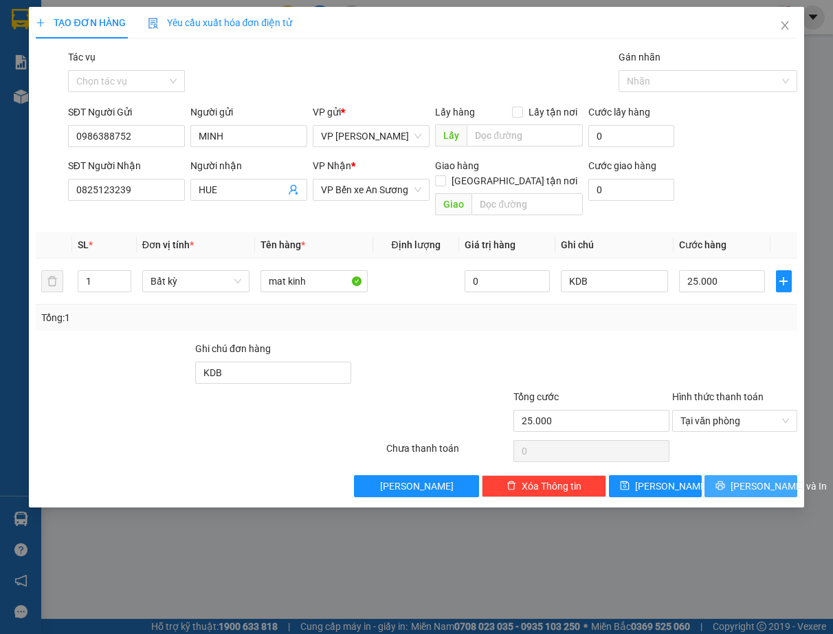
click at [759, 478] on span "[PERSON_NAME] và In" at bounding box center [779, 485] width 96 height 15
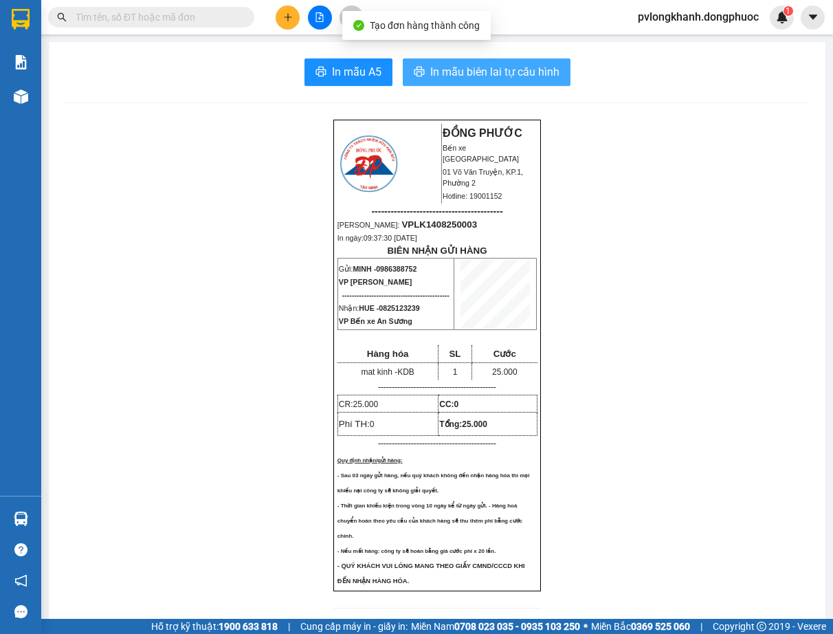
click at [476, 71] on span "In mẫu biên lai tự cấu hình" at bounding box center [494, 71] width 129 height 17
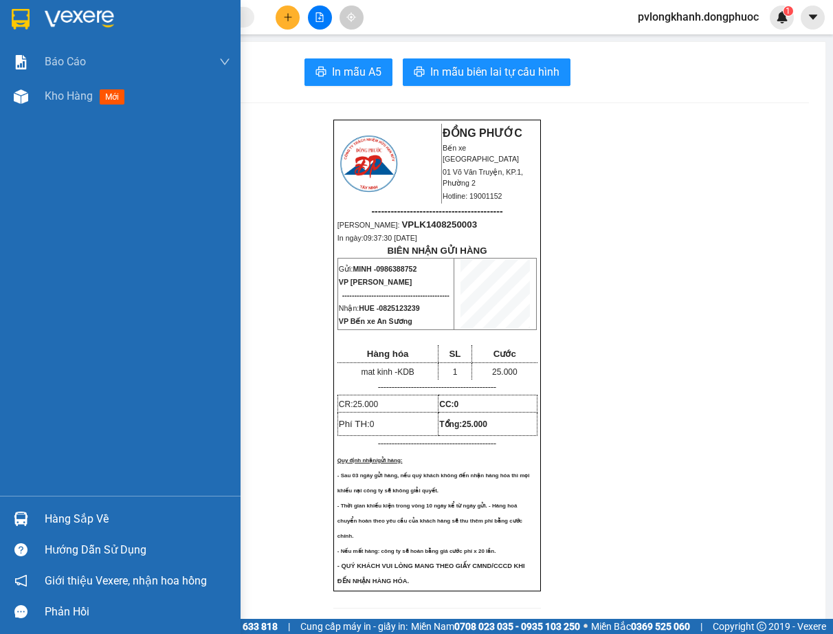
click at [67, 524] on div "Hàng sắp về" at bounding box center [138, 519] width 186 height 21
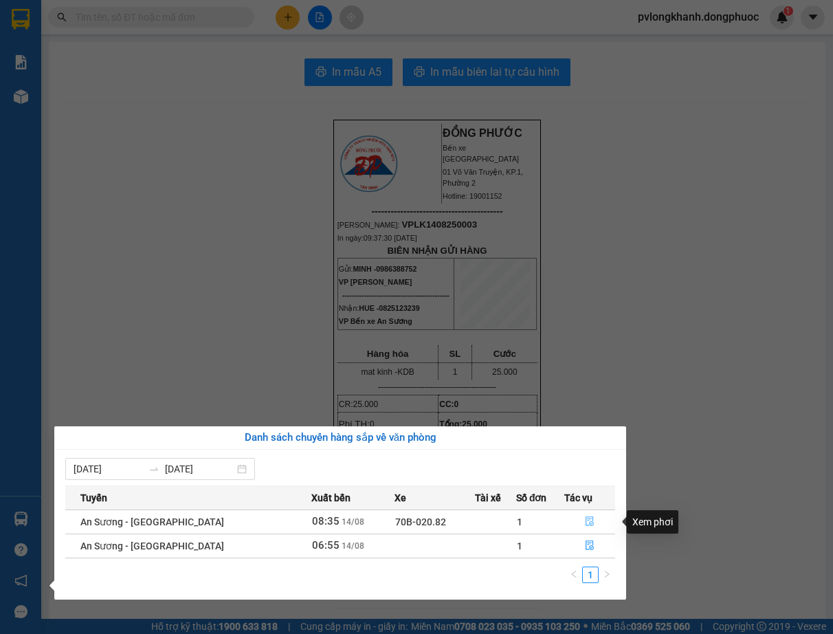
click at [591, 521] on icon "file-done" at bounding box center [590, 521] width 10 height 10
